Goal: Transaction & Acquisition: Purchase product/service

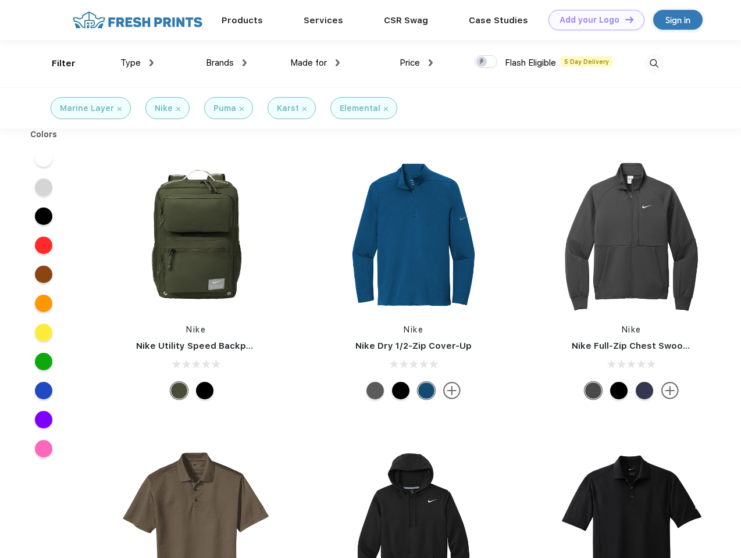
click at [592, 20] on link "Add your Logo Design Tool" at bounding box center [596, 20] width 96 height 20
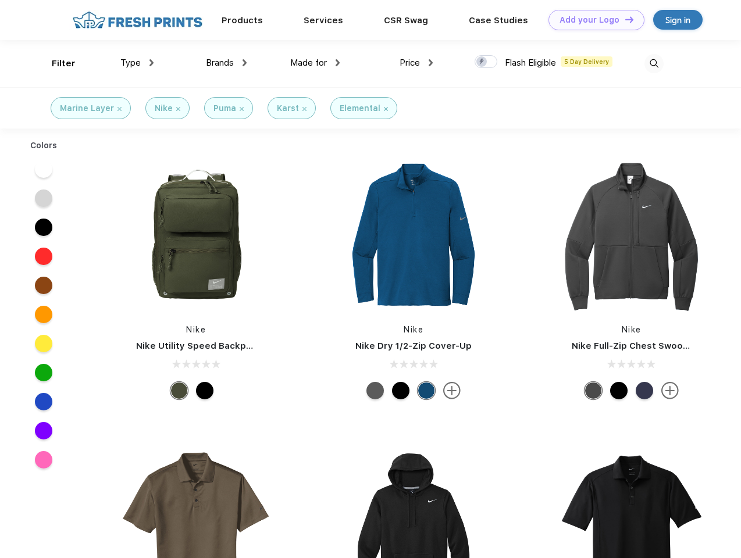
click at [0, 0] on div "Design Tool" at bounding box center [0, 0] width 0 height 0
click at [624, 19] on link "Add your Logo Design Tool" at bounding box center [596, 20] width 96 height 20
click at [56, 63] on div "Filter" at bounding box center [64, 63] width 24 height 13
click at [137, 63] on span "Type" at bounding box center [130, 63] width 20 height 10
click at [226, 63] on span "Brands" at bounding box center [220, 63] width 28 height 10
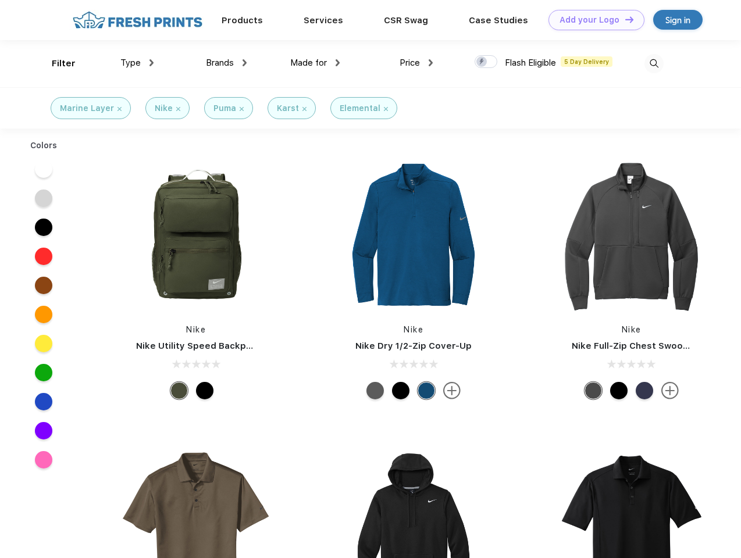
click at [315, 63] on span "Made for" at bounding box center [308, 63] width 37 height 10
click at [416, 63] on span "Price" at bounding box center [409, 63] width 20 height 10
click at [486, 62] on div at bounding box center [485, 61] width 23 height 13
click at [482, 62] on input "checkbox" at bounding box center [478, 59] width 8 height 8
click at [654, 63] on img at bounding box center [653, 63] width 19 height 19
